Goal: Information Seeking & Learning: Learn about a topic

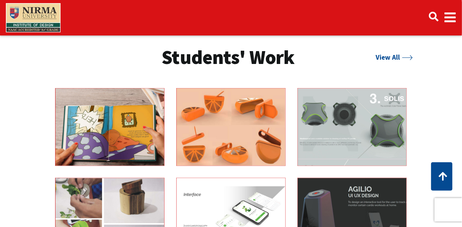
scroll to position [1055, 0]
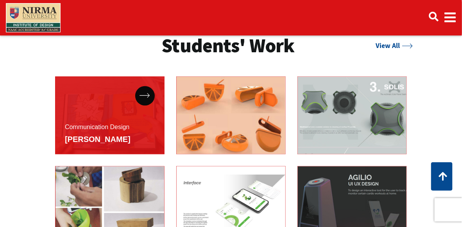
click at [85, 112] on div "Communication Design Saee Kerkar" at bounding box center [109, 116] width 109 height 78
click at [146, 101] on div at bounding box center [145, 96] width 20 height 20
click at [147, 92] on div at bounding box center [145, 96] width 20 height 20
click at [143, 96] on icon at bounding box center [145, 95] width 11 height 5
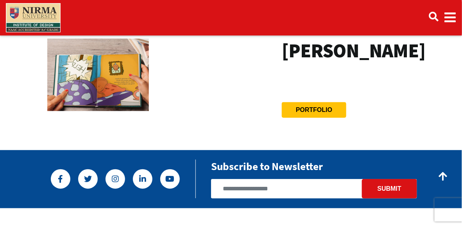
scroll to position [39, 0]
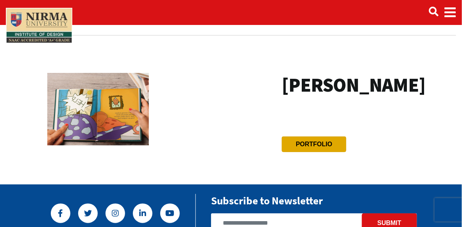
click at [310, 143] on link "Portfolio" at bounding box center [314, 144] width 36 height 7
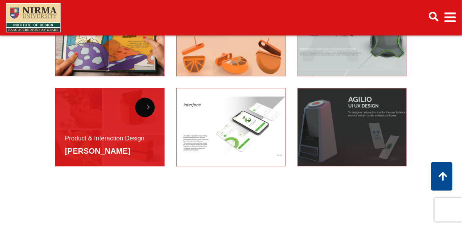
scroll to position [1094, 0]
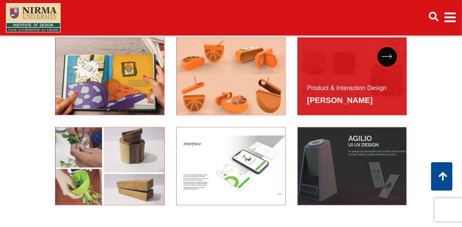
click at [359, 84] on div "Product & Interaction Design Devarsh Patel" at bounding box center [347, 95] width 80 height 25
click at [385, 55] on icon at bounding box center [387, 56] width 11 height 5
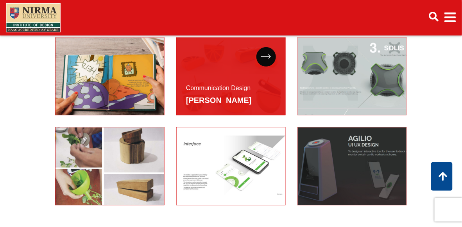
click at [244, 95] on span "Shriya Jain" at bounding box center [219, 100] width 66 height 14
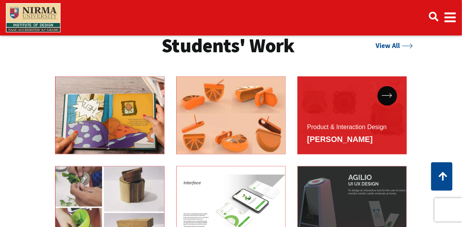
scroll to position [1055, 0]
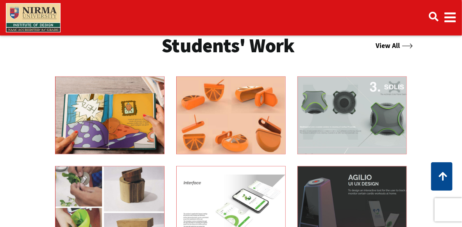
click at [395, 47] on link "View All" at bounding box center [394, 45] width 37 height 9
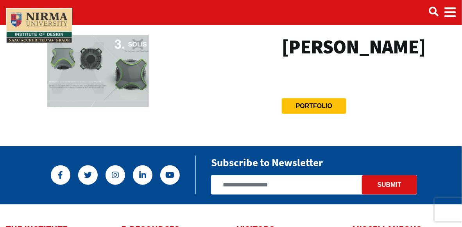
scroll to position [78, 0]
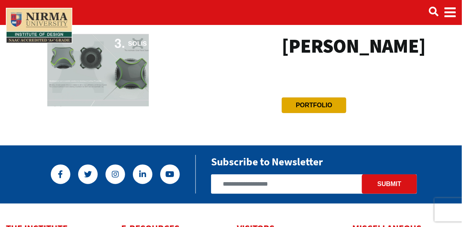
click at [296, 109] on link "Portfolio" at bounding box center [314, 105] width 36 height 7
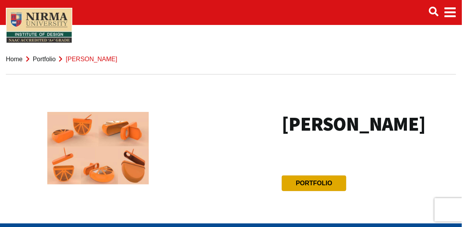
click at [301, 179] on btn "Portfolio" at bounding box center [314, 184] width 64 height 16
click at [333, 183] on btn "Portfolio" at bounding box center [314, 184] width 64 height 16
click at [313, 181] on link "Portfolio" at bounding box center [314, 183] width 36 height 7
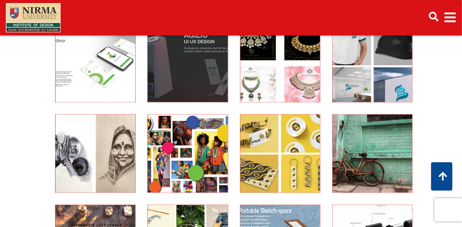
scroll to position [235, 0]
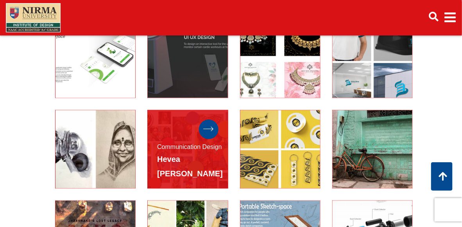
click at [202, 131] on div at bounding box center [209, 130] width 20 height 20
click at [209, 129] on icon at bounding box center [208, 129] width 11 height 5
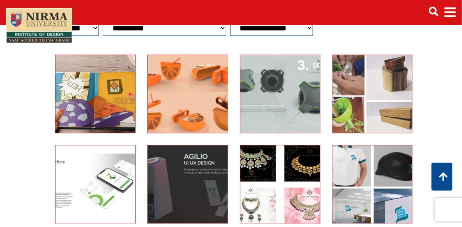
scroll to position [71, 0]
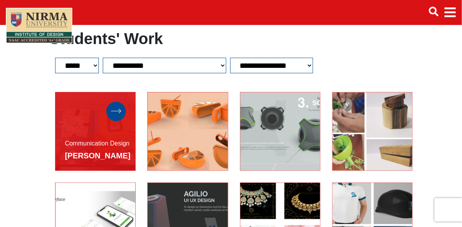
click at [111, 113] on icon at bounding box center [116, 111] width 11 height 5
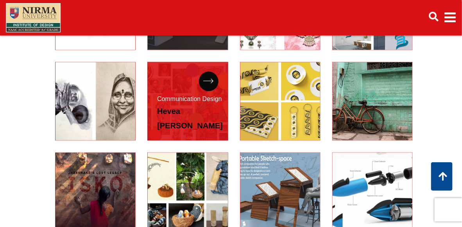
scroll to position [297, 0]
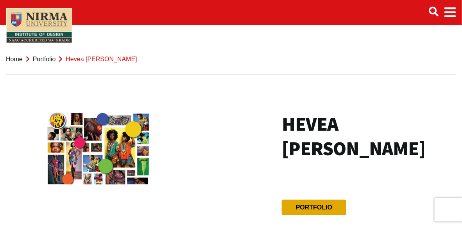
click at [324, 211] on link "Portfolio" at bounding box center [314, 207] width 36 height 7
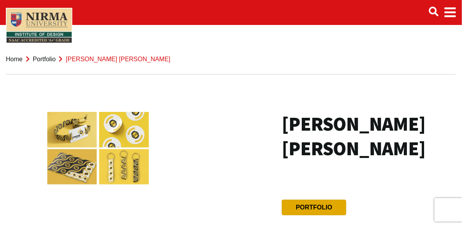
click at [315, 204] on link "Portfolio" at bounding box center [314, 207] width 36 height 7
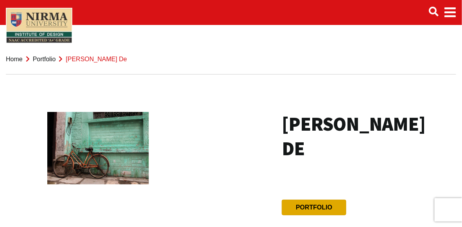
click at [322, 200] on btn "Portfolio" at bounding box center [314, 208] width 64 height 16
click at [314, 204] on link "Portfolio" at bounding box center [314, 207] width 36 height 7
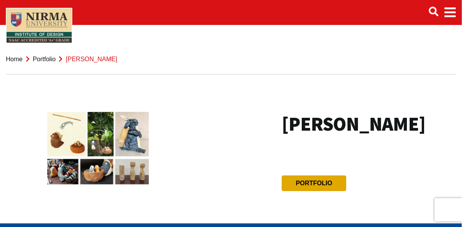
click at [324, 187] on link "Portfolio" at bounding box center [314, 183] width 36 height 7
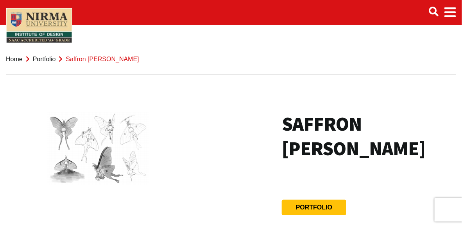
scroll to position [39, 0]
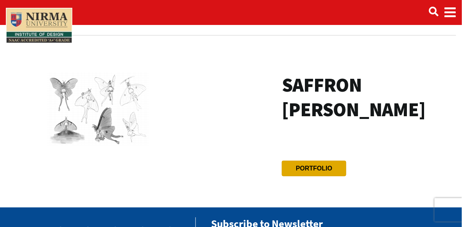
click at [328, 165] on btn "Portfolio" at bounding box center [314, 169] width 64 height 16
click at [334, 168] on btn "Portfolio" at bounding box center [314, 169] width 64 height 16
click at [315, 168] on link "Portfolio" at bounding box center [314, 168] width 36 height 7
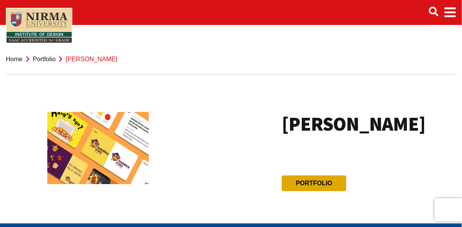
click at [308, 185] on link "Portfolio" at bounding box center [314, 183] width 36 height 7
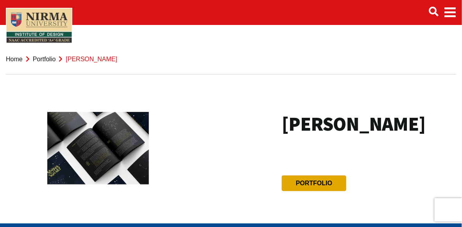
click at [302, 187] on link "Portfolio" at bounding box center [314, 183] width 36 height 7
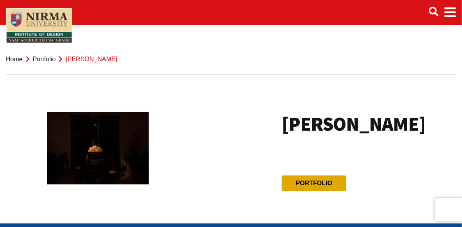
click at [312, 192] on btn "Portfolio" at bounding box center [314, 184] width 64 height 16
click at [307, 187] on link "Portfolio" at bounding box center [314, 183] width 36 height 7
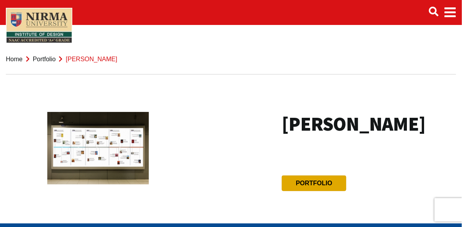
click at [320, 187] on link "Portfolio" at bounding box center [314, 183] width 36 height 7
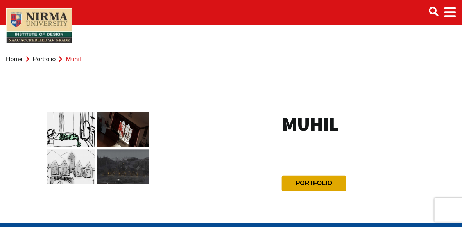
click at [328, 181] on link "Portfolio" at bounding box center [314, 183] width 36 height 7
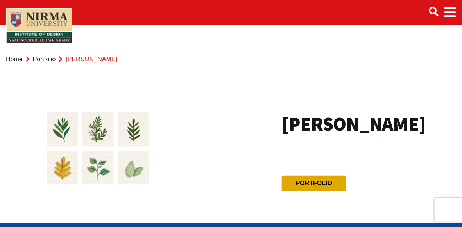
click at [310, 192] on btn "Portfolio" at bounding box center [314, 184] width 64 height 16
click at [326, 187] on link "Portfolio" at bounding box center [314, 183] width 36 height 7
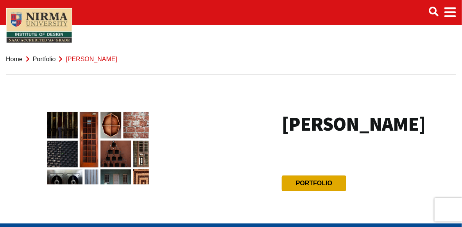
click at [329, 187] on link "Portfolio" at bounding box center [314, 183] width 36 height 7
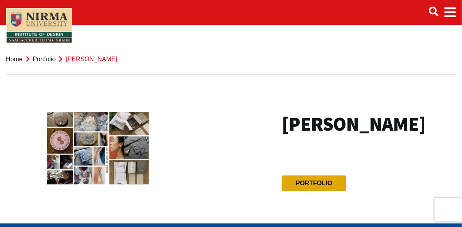
click at [336, 192] on btn "Portfolio" at bounding box center [314, 184] width 64 height 16
click at [310, 192] on btn "Portfolio" at bounding box center [314, 184] width 64 height 16
click at [326, 187] on link "Portfolio" at bounding box center [314, 183] width 36 height 7
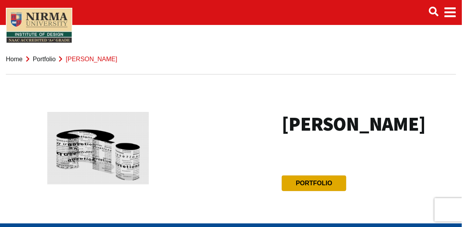
click at [321, 192] on btn "Portfolio" at bounding box center [314, 184] width 64 height 16
click at [322, 192] on btn "Portfolio" at bounding box center [314, 184] width 64 height 16
click at [307, 192] on btn "Portfolio" at bounding box center [314, 184] width 64 height 16
click at [313, 187] on link "Portfolio" at bounding box center [314, 183] width 36 height 7
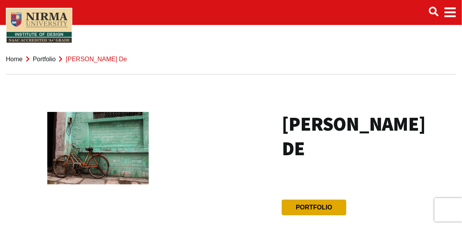
click at [322, 204] on link "Portfolio" at bounding box center [314, 207] width 36 height 7
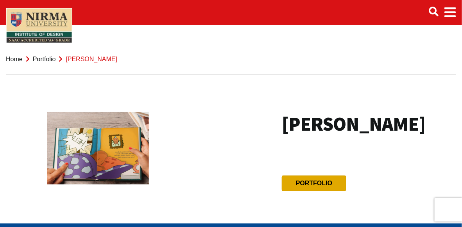
click at [326, 182] on link "Portfolio" at bounding box center [314, 183] width 36 height 7
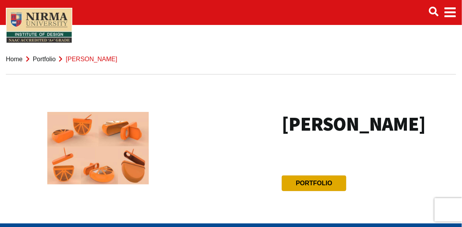
click at [320, 181] on link "Portfolio" at bounding box center [314, 183] width 36 height 7
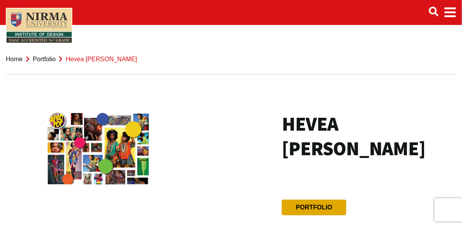
click at [319, 208] on link "Portfolio" at bounding box center [314, 207] width 36 height 7
